Goal: Communication & Community: Answer question/provide support

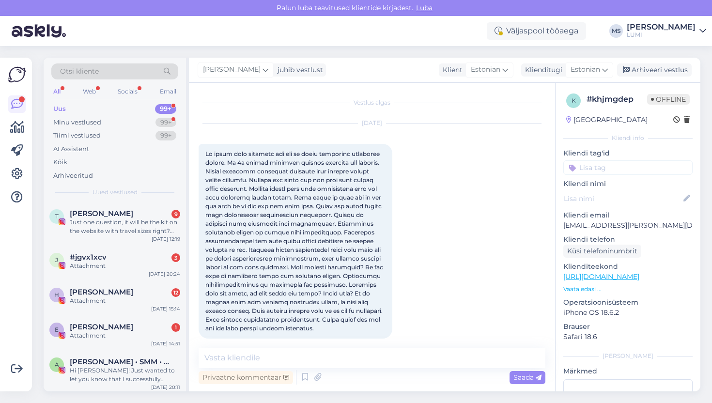
scroll to position [172, 0]
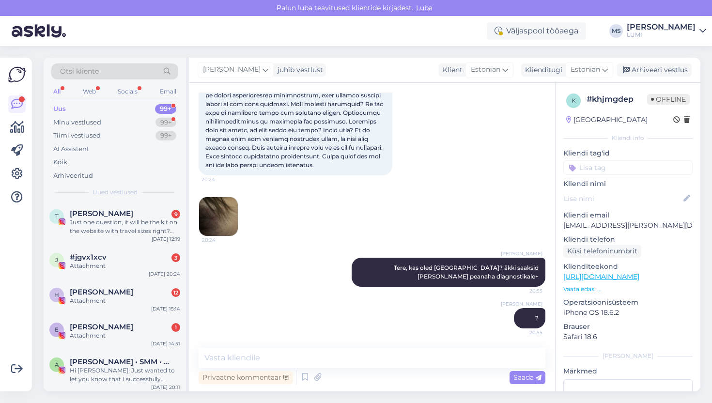
click at [126, 65] on div "Otsi kliente" at bounding box center [114, 71] width 127 height 16
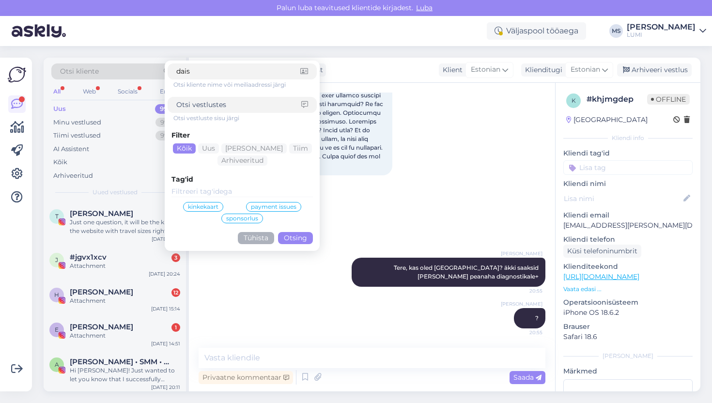
type input "daisi"
click button "Otsing" at bounding box center [295, 238] width 35 height 12
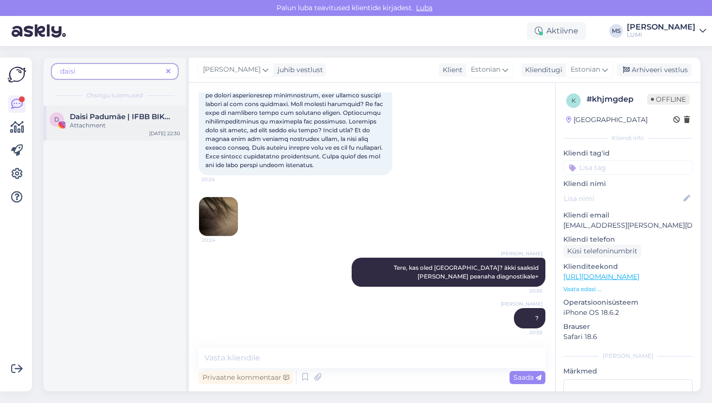
click at [115, 127] on div "Attachment" at bounding box center [125, 125] width 110 height 9
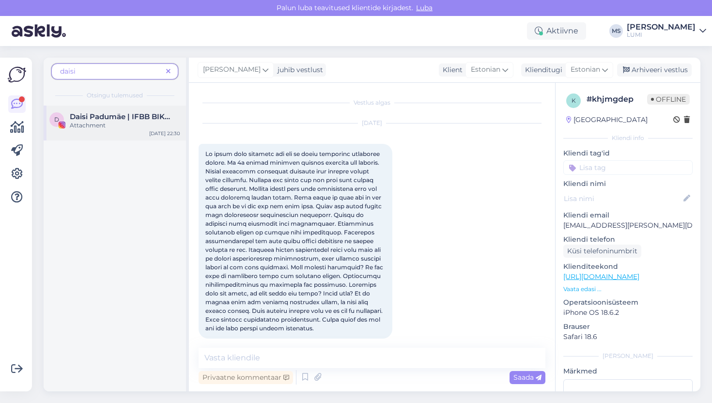
click at [115, 127] on div "Attachment" at bounding box center [125, 125] width 110 height 9
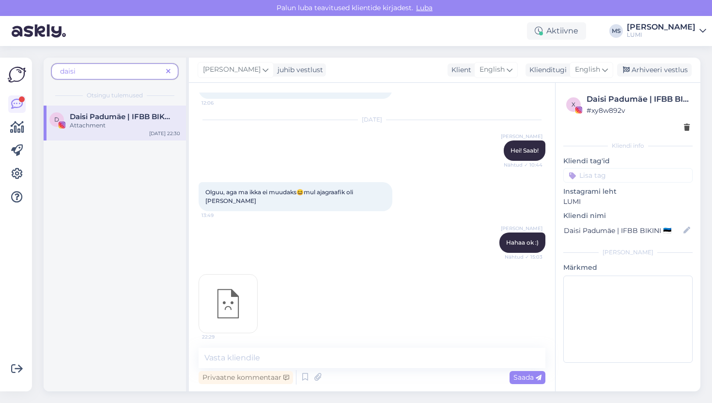
scroll to position [3113, 0]
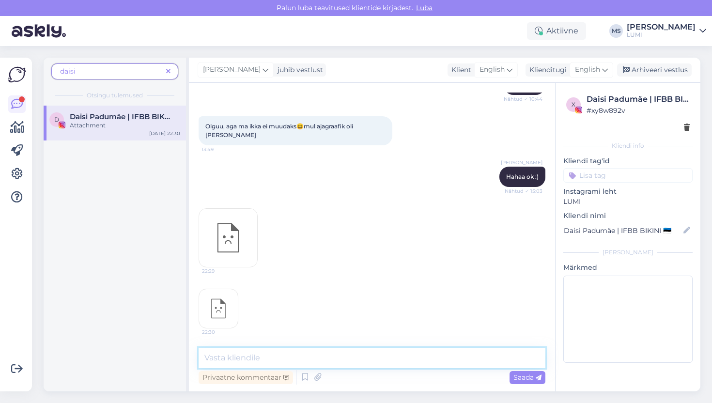
click at [292, 363] on textarea at bounding box center [372, 358] width 347 height 20
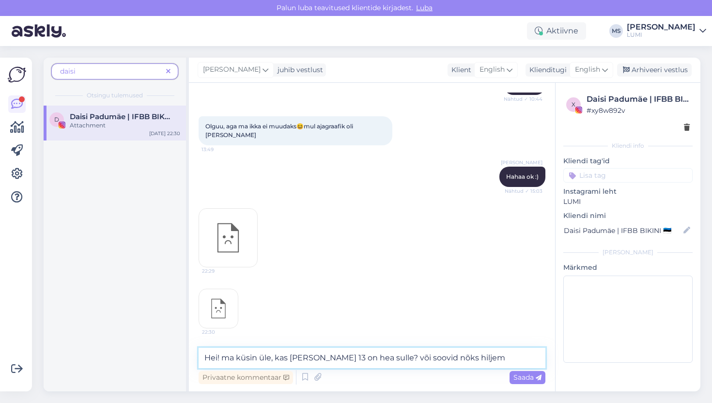
type textarea "Hei! ma küsin üle, kas [PERSON_NAME] 13 on hea sulle? või soovid nõks hiljem?"
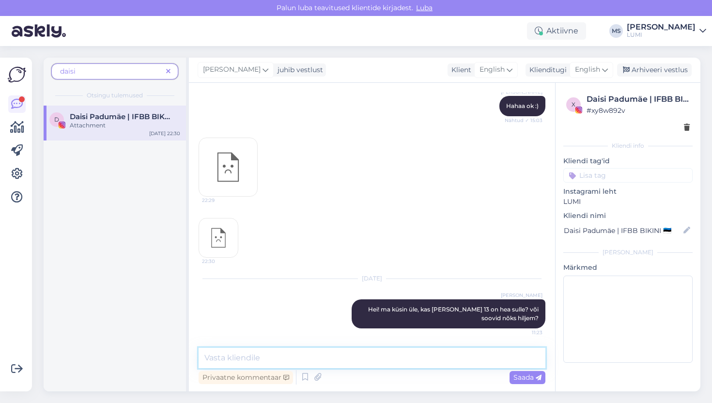
scroll to position [3225, 0]
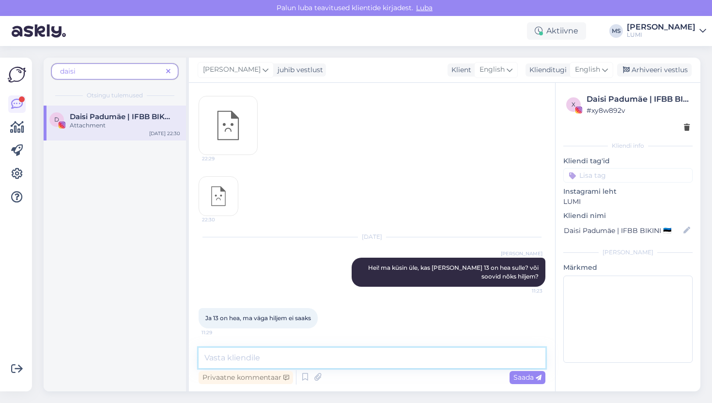
click at [267, 356] on textarea at bounding box center [372, 358] width 347 height 20
type textarea "oki"
click at [308, 361] on textarea at bounding box center [372, 358] width 347 height 20
type textarea "ok"
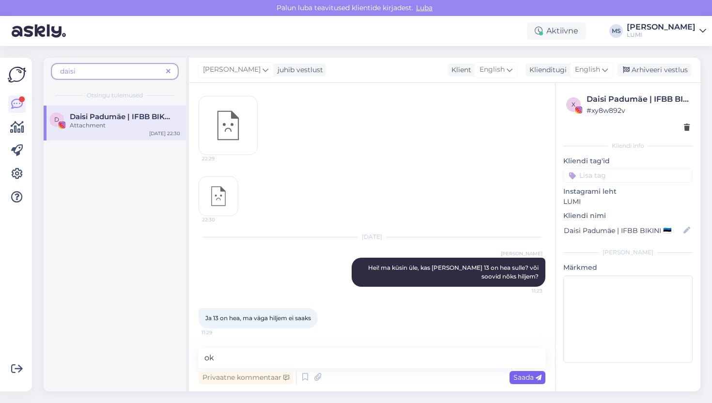
click at [538, 382] on div "Saada" at bounding box center [528, 377] width 36 height 13
